Goal: Information Seeking & Learning: Learn about a topic

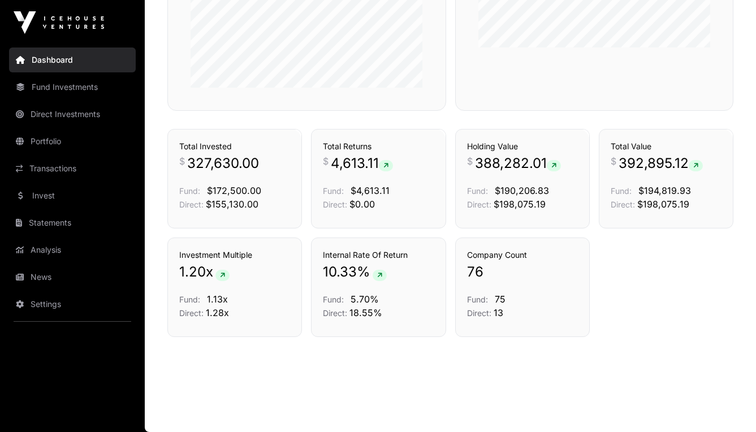
scroll to position [755, 0]
click at [47, 198] on link "Invest" at bounding box center [72, 195] width 127 height 25
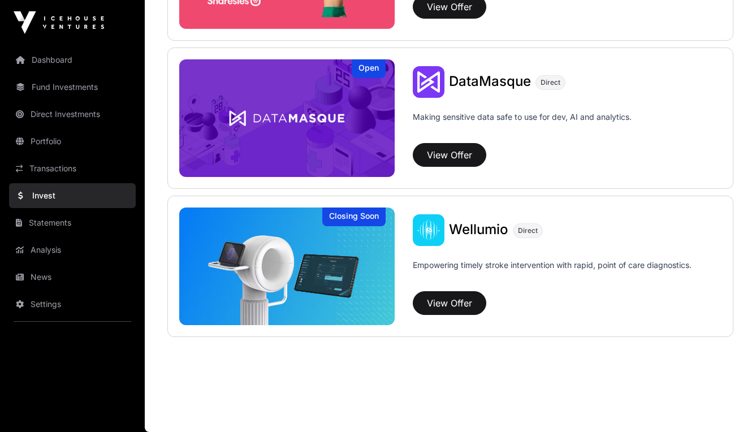
scroll to position [1579, 0]
click at [60, 165] on link "Transactions" at bounding box center [72, 168] width 127 height 25
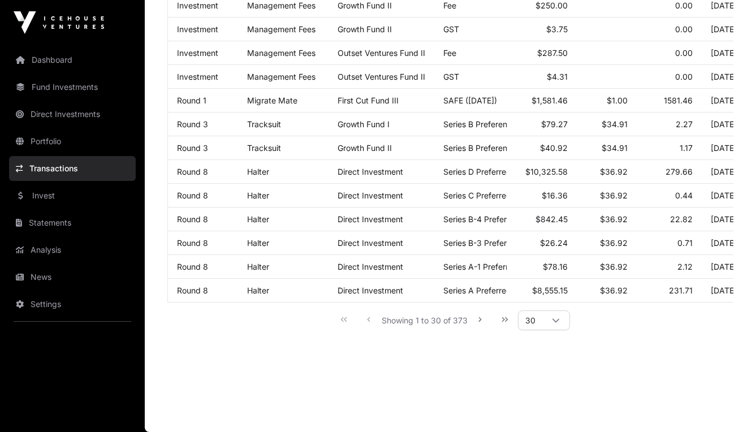
scroll to position [692, 0]
click at [555, 321] on icon at bounding box center [556, 321] width 8 height 8
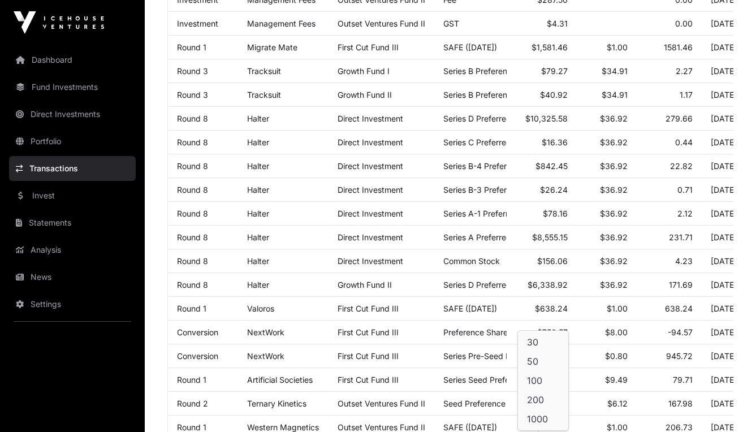
click at [544, 415] on span "1000" at bounding box center [537, 418] width 21 height 9
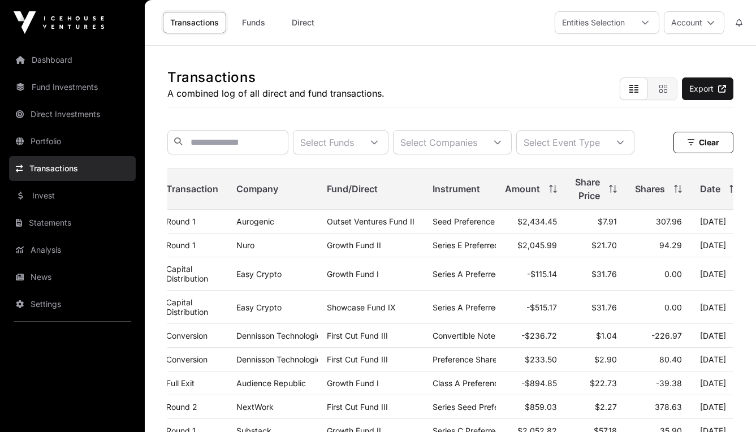
scroll to position [0, 0]
click at [265, 196] on span "Company" at bounding box center [257, 189] width 42 height 14
click at [201, 196] on span "Transaction" at bounding box center [192, 189] width 52 height 14
click at [288, 144] on input "text" at bounding box center [227, 142] width 121 height 24
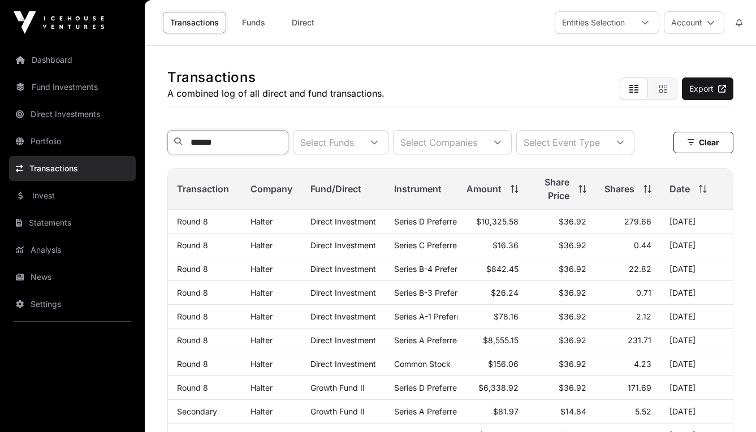
drag, startPoint x: 285, startPoint y: 139, endPoint x: 183, endPoint y: 141, distance: 102.9
click at [183, 141] on input "******" at bounding box center [227, 142] width 121 height 24
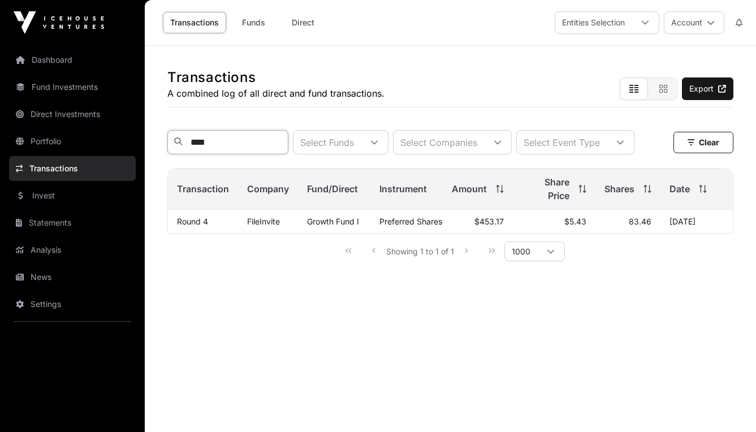
type input "****"
click at [45, 201] on link "Invest" at bounding box center [72, 195] width 127 height 25
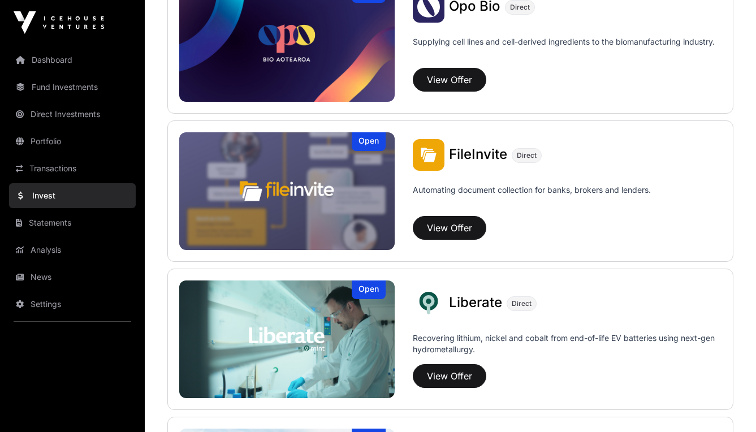
scroll to position [627, 0]
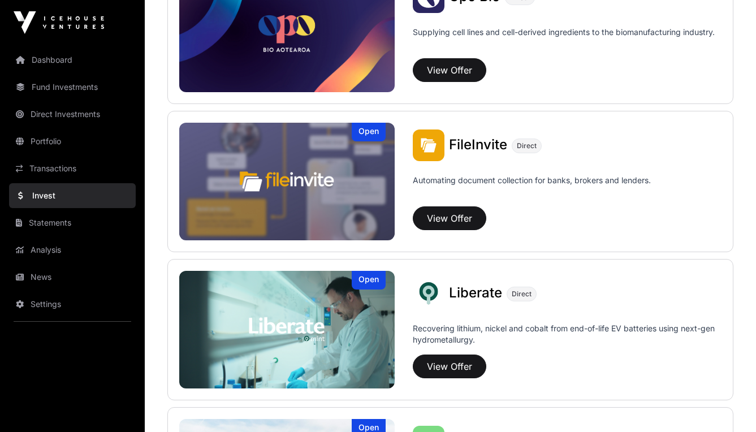
click at [466, 146] on span "FileInvite" at bounding box center [478, 144] width 58 height 16
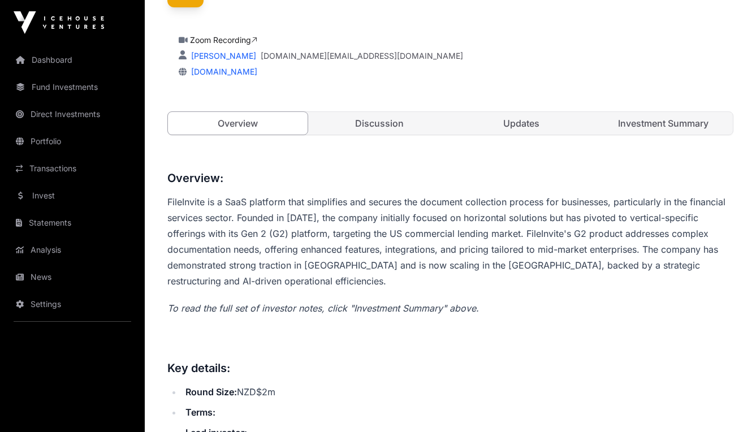
scroll to position [320, 0]
click at [369, 128] on link "Discussion" at bounding box center [380, 123] width 140 height 23
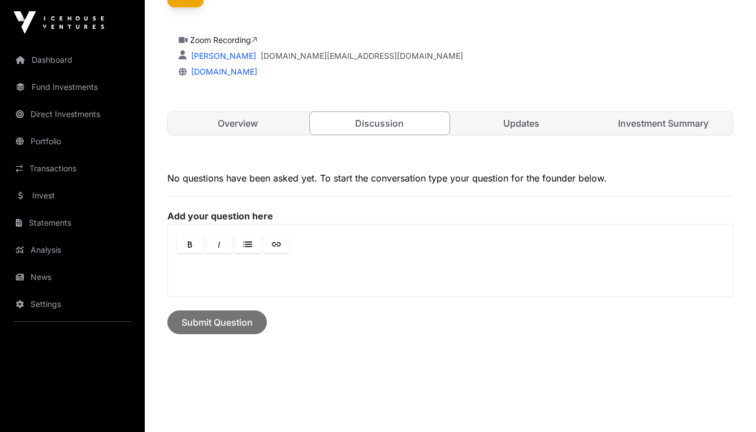
scroll to position [318, 0]
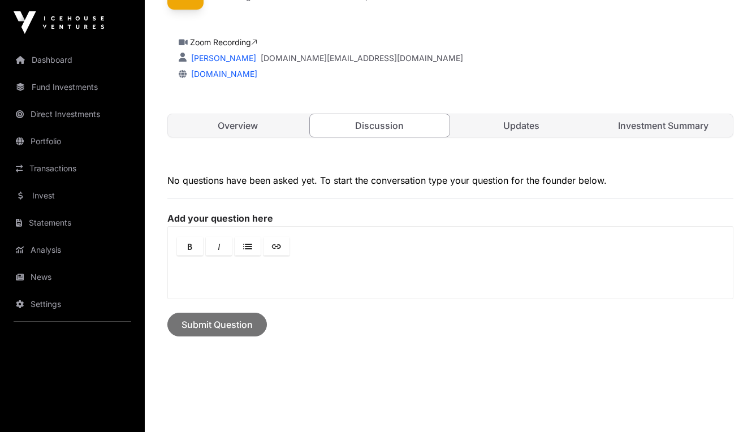
click at [371, 122] on link "Discussion" at bounding box center [379, 126] width 141 height 24
click at [524, 124] on link "Updates" at bounding box center [522, 125] width 140 height 23
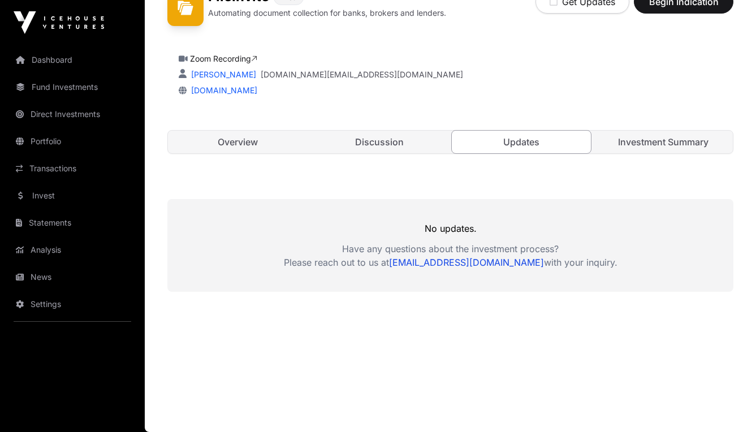
scroll to position [301, 0]
click at [655, 145] on link "Investment Summary" at bounding box center [663, 142] width 140 height 23
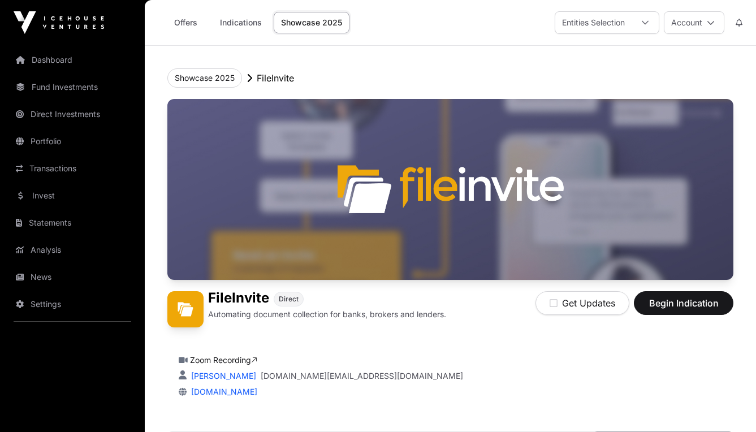
scroll to position [301, 0]
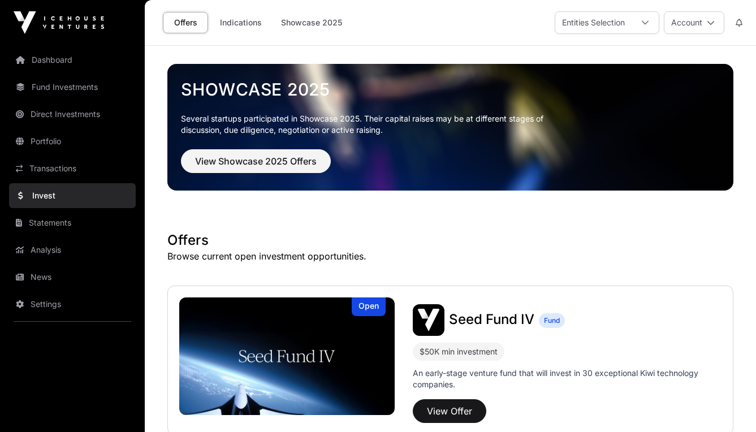
click at [249, 25] on link "Indications" at bounding box center [241, 22] width 57 height 21
click at [248, 25] on link "Indications" at bounding box center [241, 22] width 57 height 21
click at [250, 23] on link "Indications" at bounding box center [241, 22] width 57 height 21
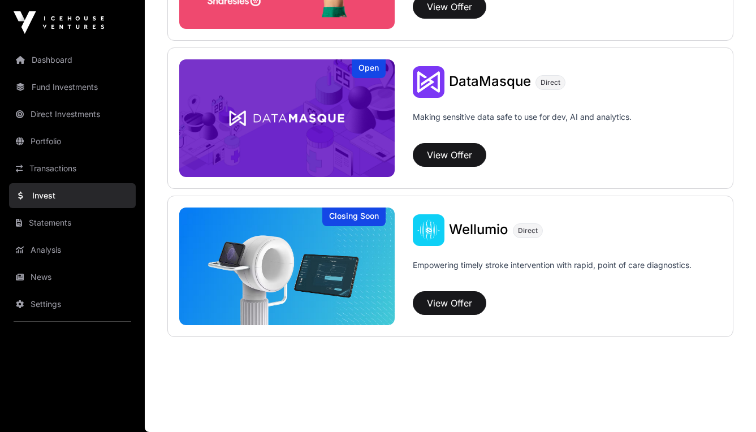
scroll to position [1579, 0]
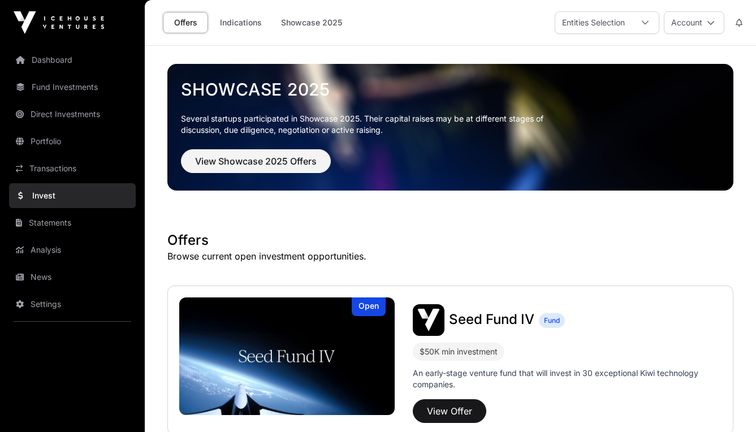
click at [239, 24] on link "Indications" at bounding box center [241, 22] width 57 height 21
click at [315, 21] on link "Showcase 2025" at bounding box center [312, 22] width 76 height 21
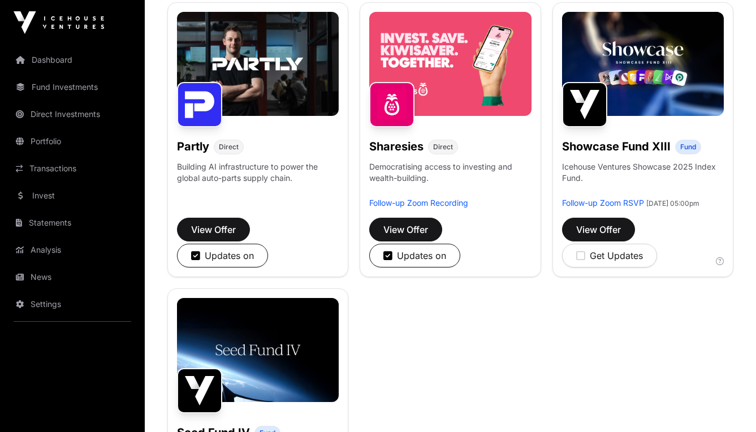
scroll to position [747, 0]
click at [197, 255] on icon "button" at bounding box center [195, 255] width 9 height 10
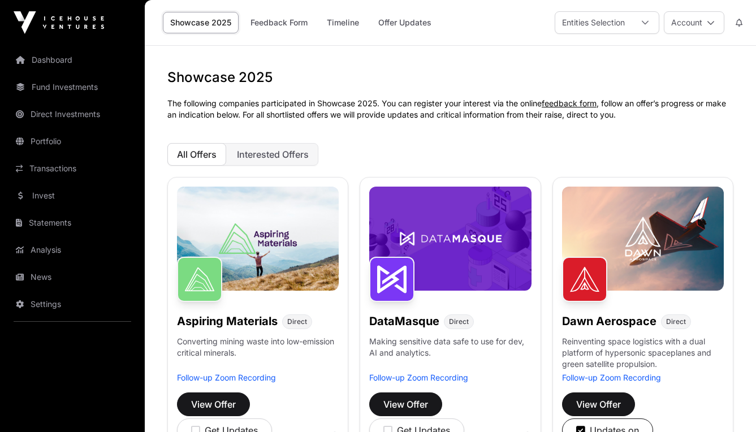
scroll to position [0, 0]
click at [279, 30] on link "Feedback Form" at bounding box center [279, 22] width 72 height 21
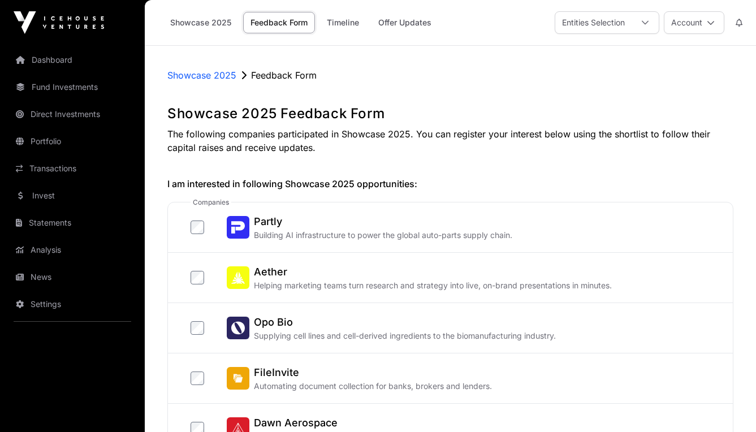
click at [343, 25] on link "Timeline" at bounding box center [342, 22] width 47 height 21
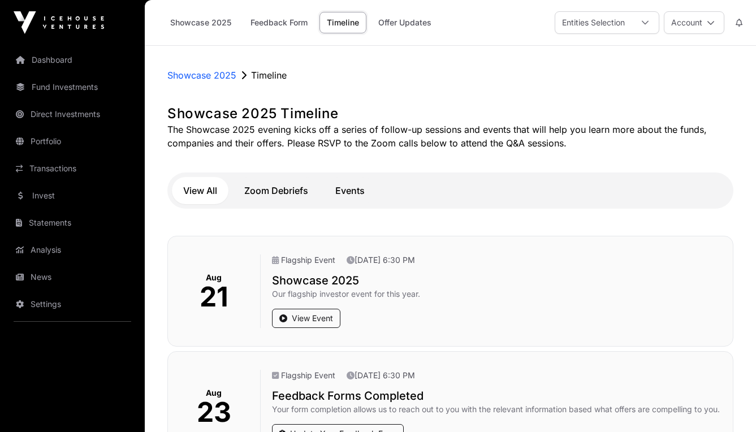
click at [66, 138] on link "Portfolio" at bounding box center [72, 141] width 127 height 25
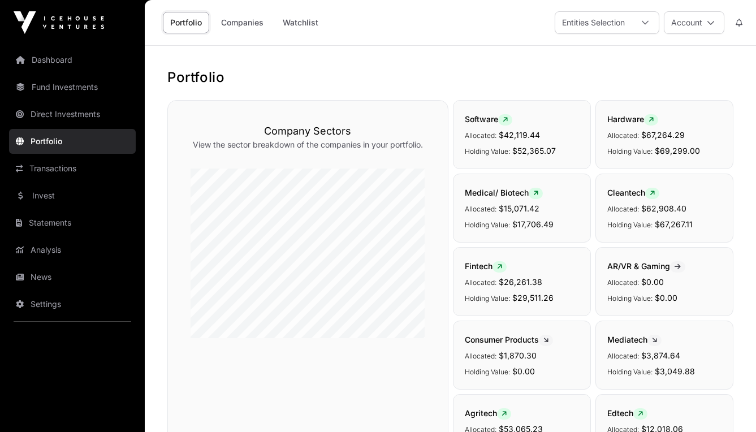
click at [253, 20] on link "Companies" at bounding box center [242, 22] width 57 height 21
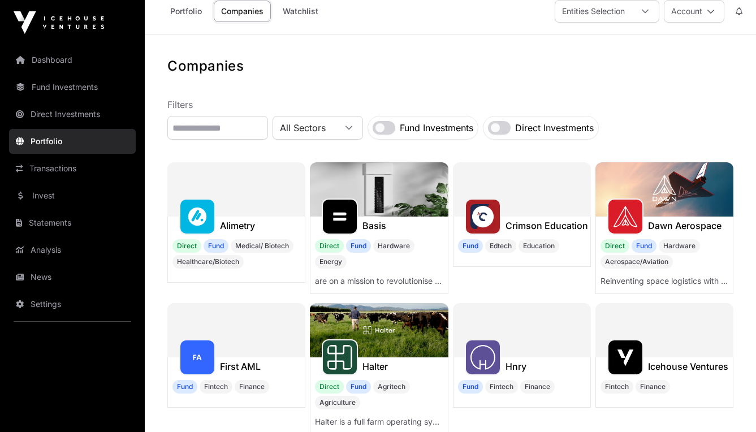
scroll to position [10, 0]
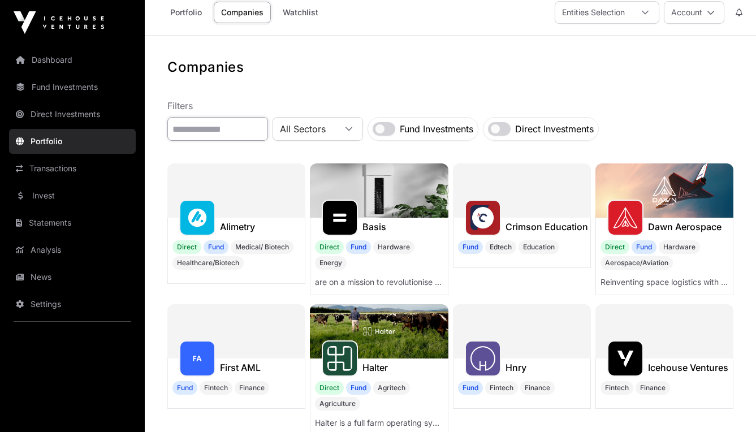
click at [261, 127] on input "text" at bounding box center [217, 129] width 101 height 24
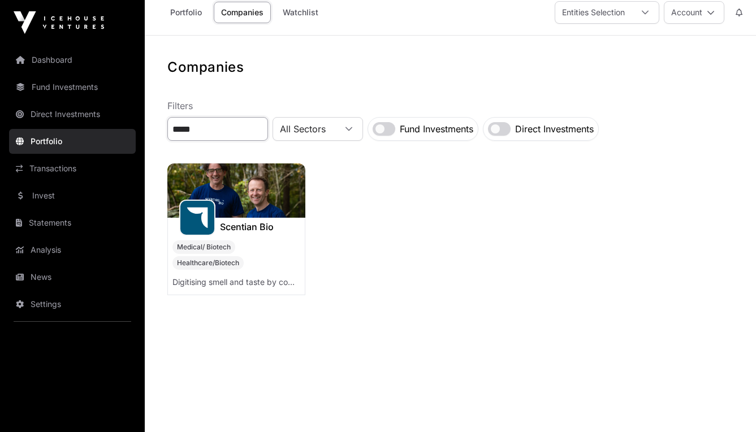
type input "*****"
click at [231, 236] on div "Scentian Bio Medical/ Biotech Healthcare/Biotech Digitising smell and taste by …" at bounding box center [236, 256] width 138 height 77
click at [239, 224] on h1 "Scentian Bio" at bounding box center [247, 227] width 54 height 14
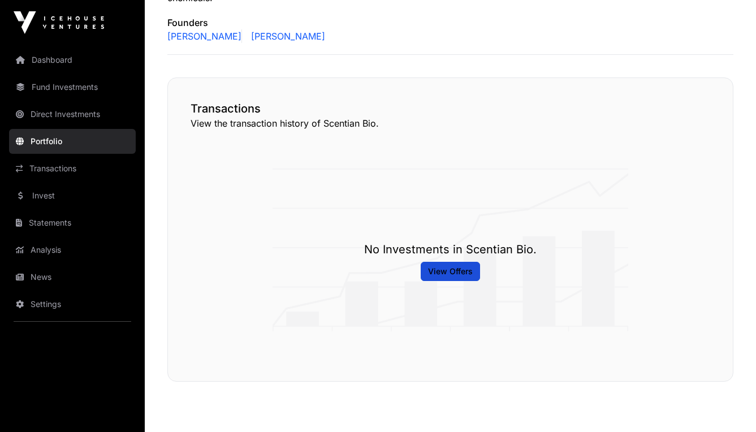
scroll to position [588, 0]
click at [456, 266] on span "View Offers" at bounding box center [450, 271] width 45 height 11
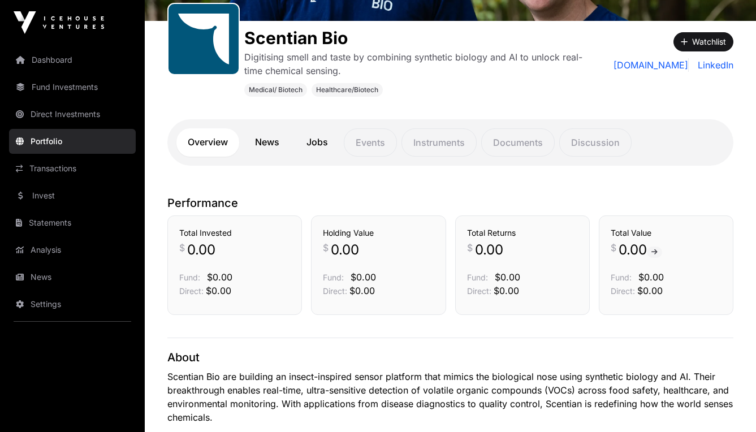
scroll to position [163, 0]
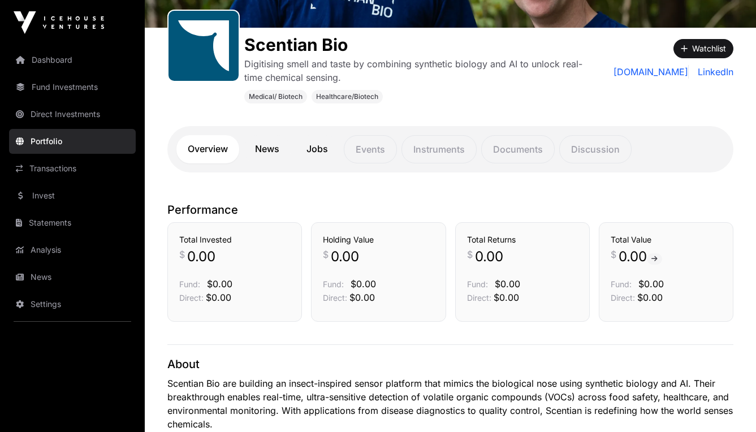
click at [274, 147] on link "News" at bounding box center [267, 149] width 47 height 28
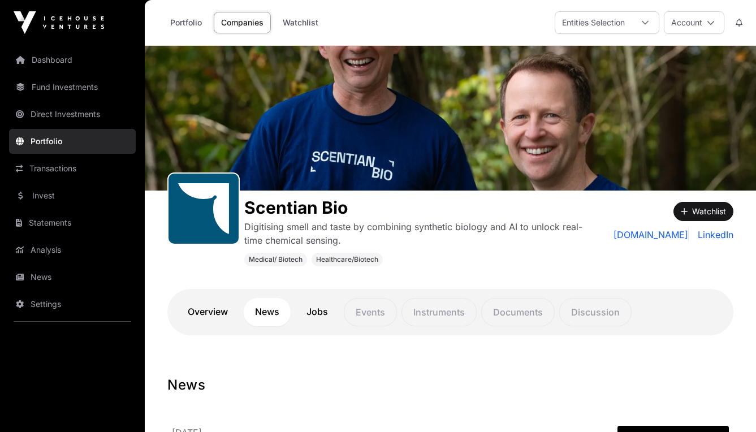
click at [699, 211] on button "Watchlist" at bounding box center [703, 211] width 60 height 19
click at [306, 20] on link "Watchlist" at bounding box center [300, 22] width 50 height 21
